Goal: Use online tool/utility: Use online tool/utility

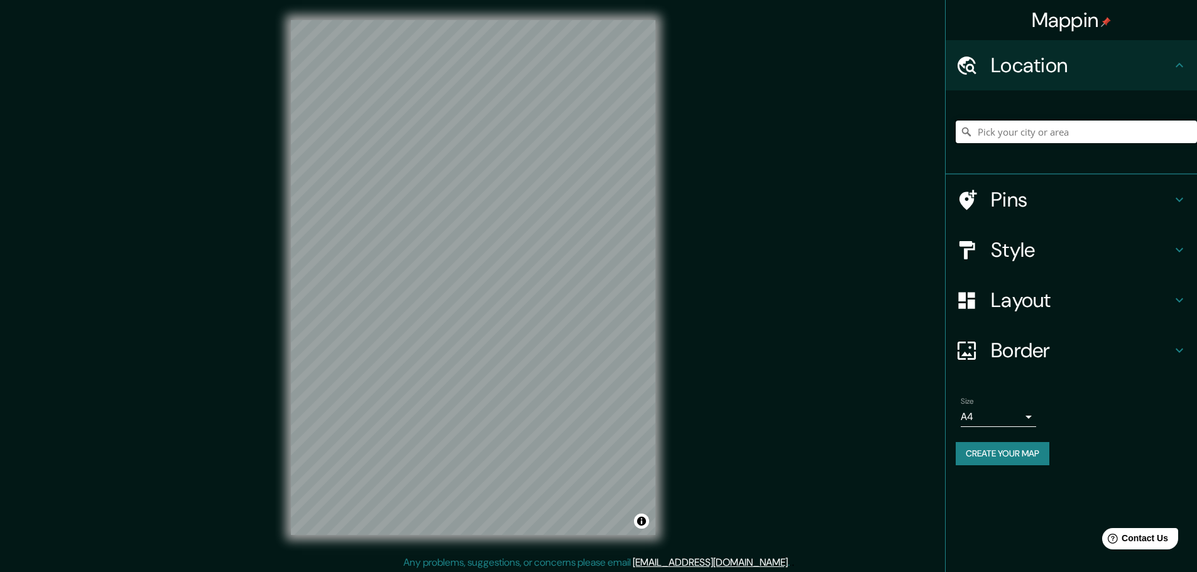
click at [1078, 139] on input "Pick your city or area" at bounding box center [1075, 132] width 241 height 23
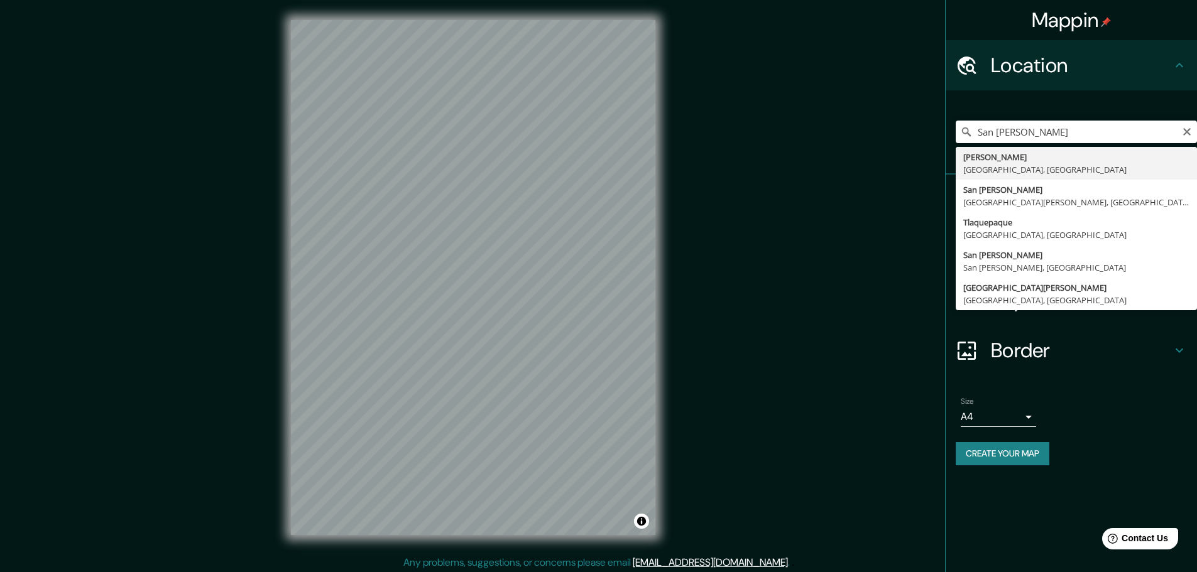
type input "[PERSON_NAME], [GEOGRAPHIC_DATA], [GEOGRAPHIC_DATA]"
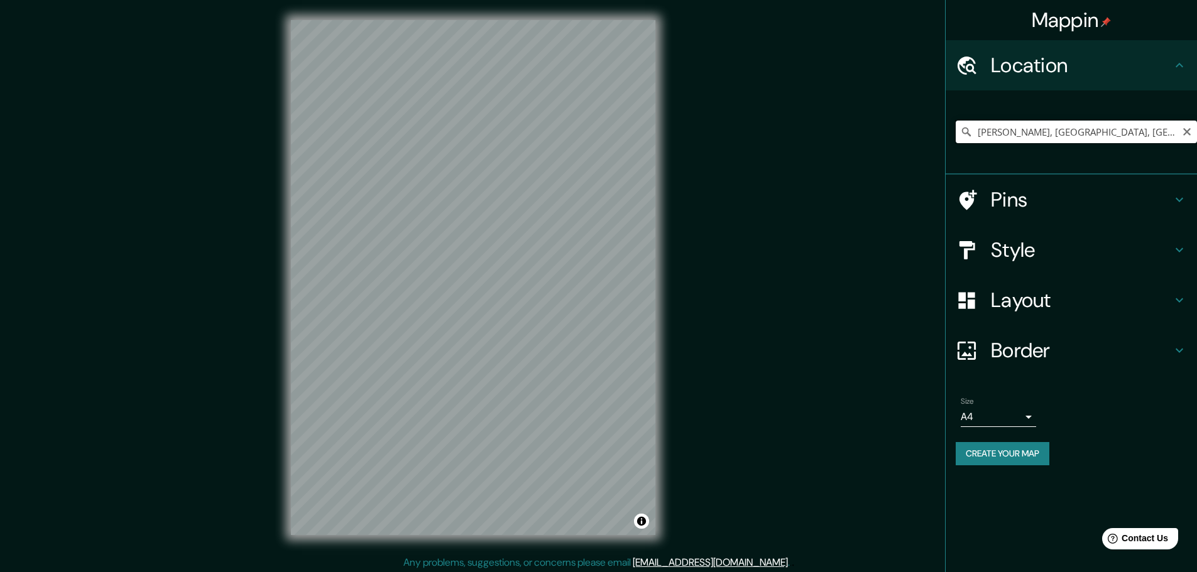
click at [1148, 130] on input "[PERSON_NAME], [GEOGRAPHIC_DATA], [GEOGRAPHIC_DATA]" at bounding box center [1075, 132] width 241 height 23
click at [1189, 132] on icon "Clear" at bounding box center [1187, 132] width 10 height 10
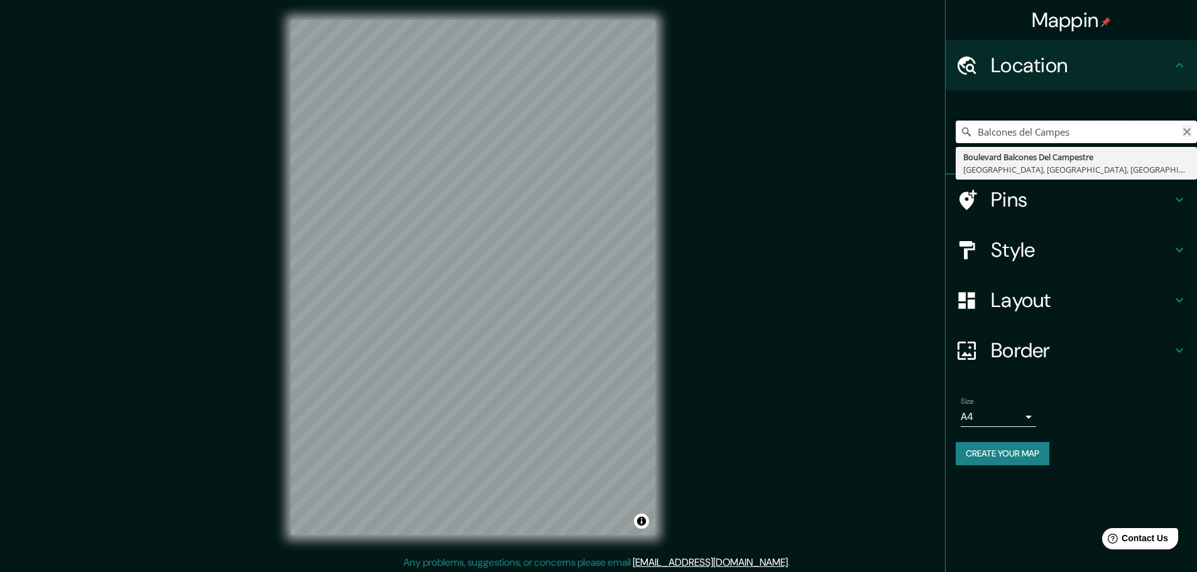
type input "Balcones del Campes"
click at [1191, 129] on icon "Clear" at bounding box center [1187, 132] width 10 height 10
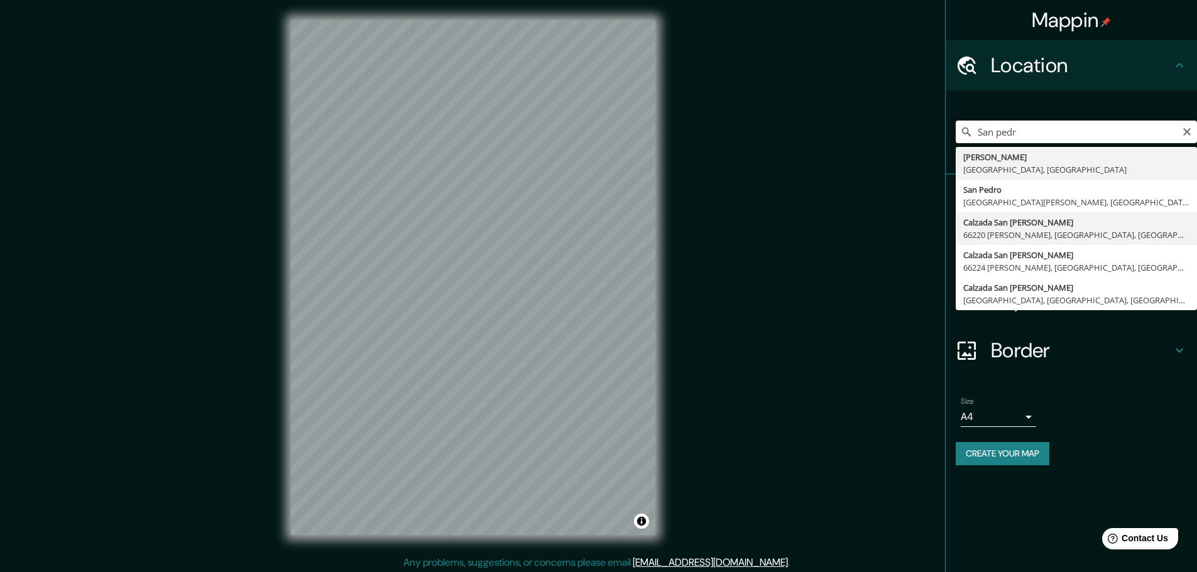
type input "[GEOGRAPHIC_DATA][PERSON_NAME], 66220 [PERSON_NAME], [GEOGRAPHIC_DATA], [GEOGRA…"
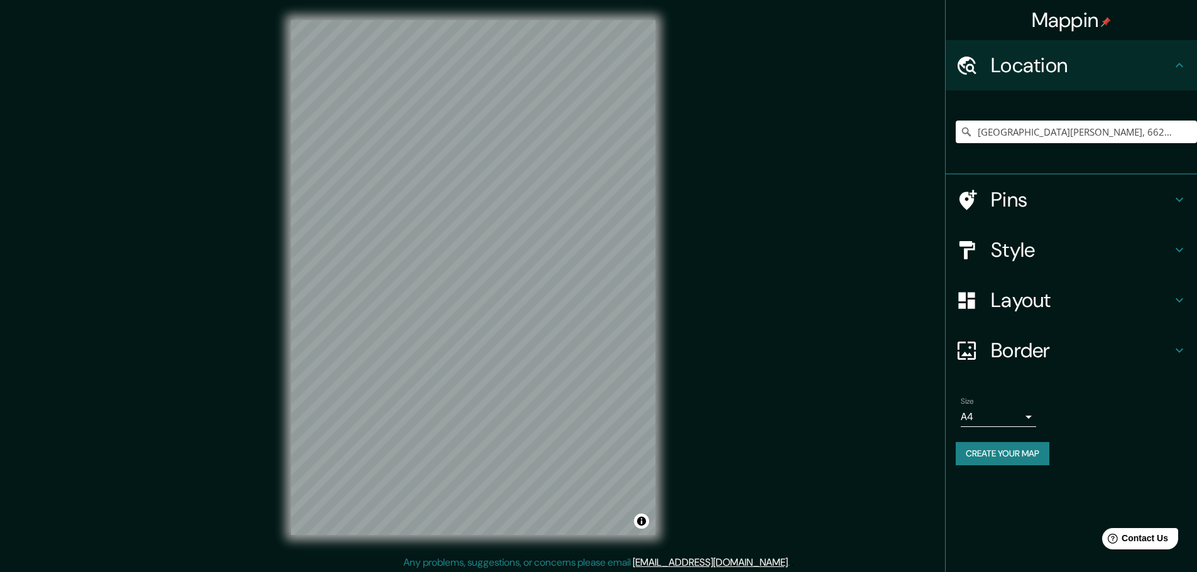
click at [1024, 303] on h4 "Layout" at bounding box center [1081, 300] width 181 height 25
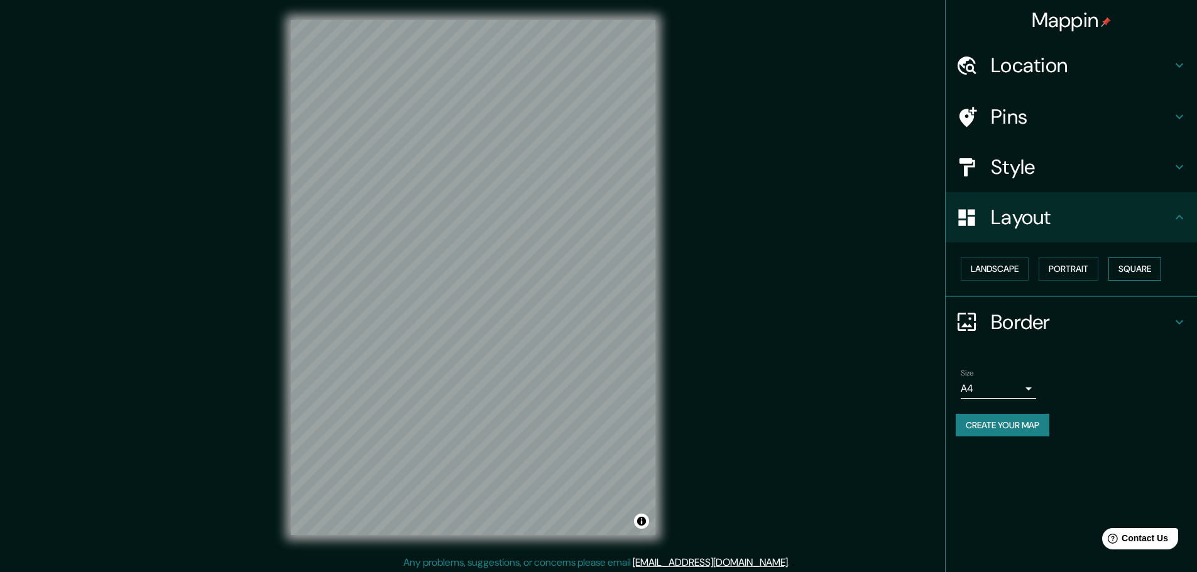
click at [1149, 271] on button "Square" at bounding box center [1134, 269] width 53 height 23
